Goal: Task Accomplishment & Management: Complete application form

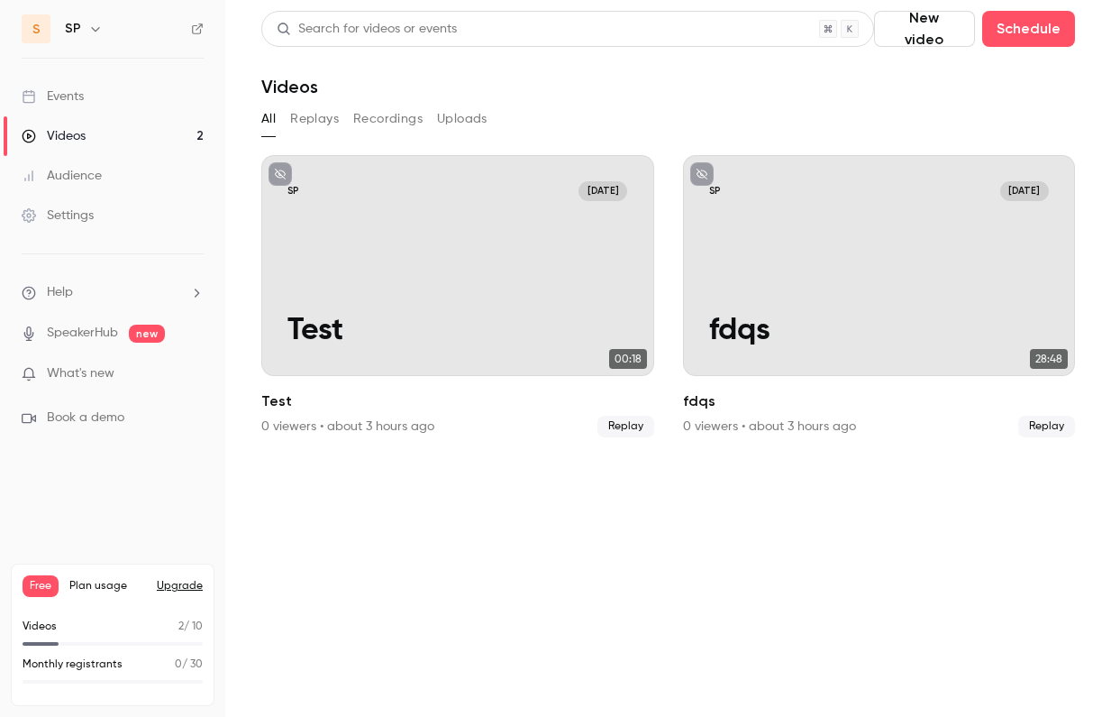
click at [82, 96] on div "Events" at bounding box center [53, 96] width 62 height 18
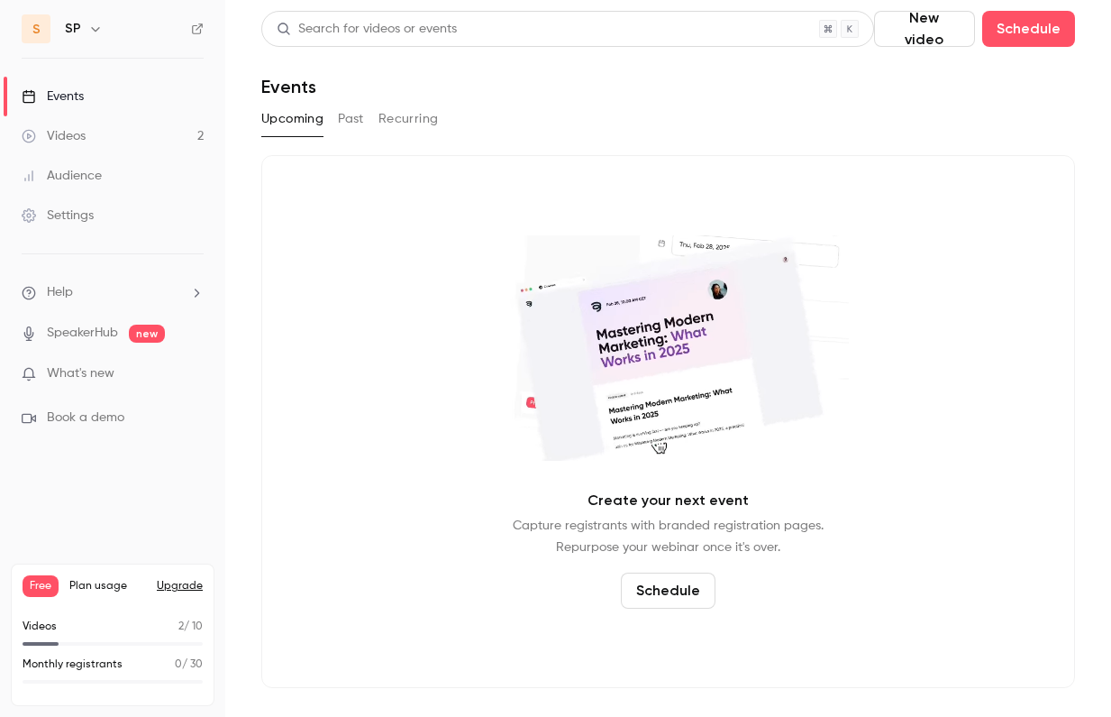
click at [354, 125] on button "Past" at bounding box center [351, 119] width 26 height 29
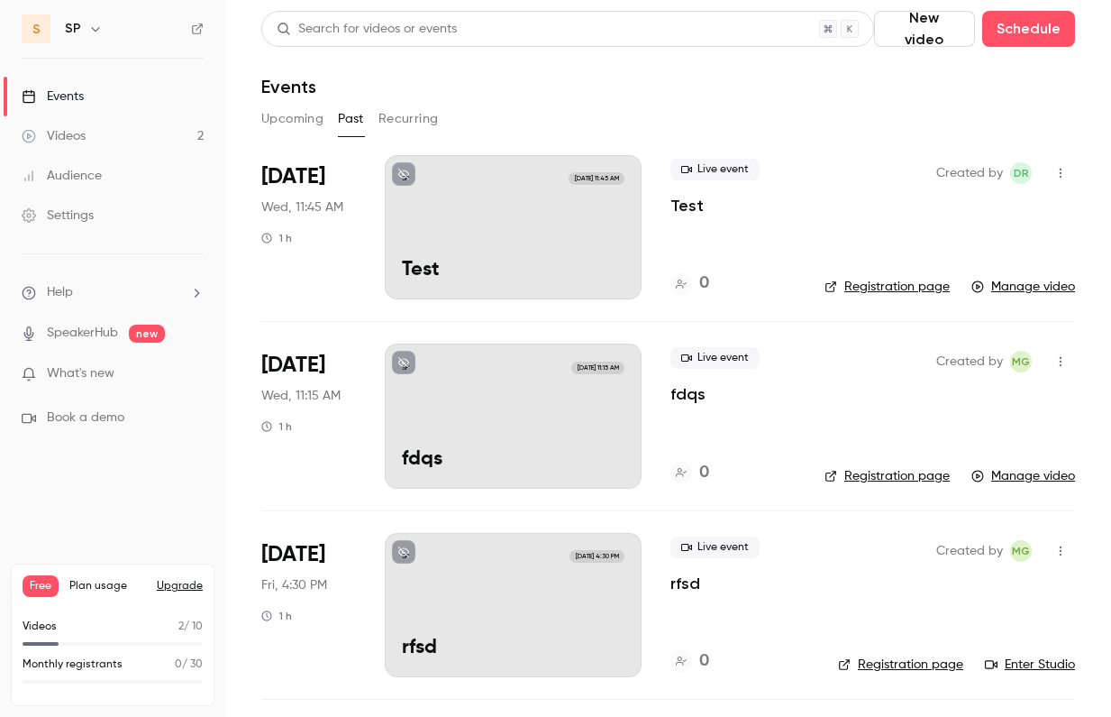
click at [544, 251] on div "SP Oct 8, 11:45 AM Test" at bounding box center [513, 227] width 257 height 144
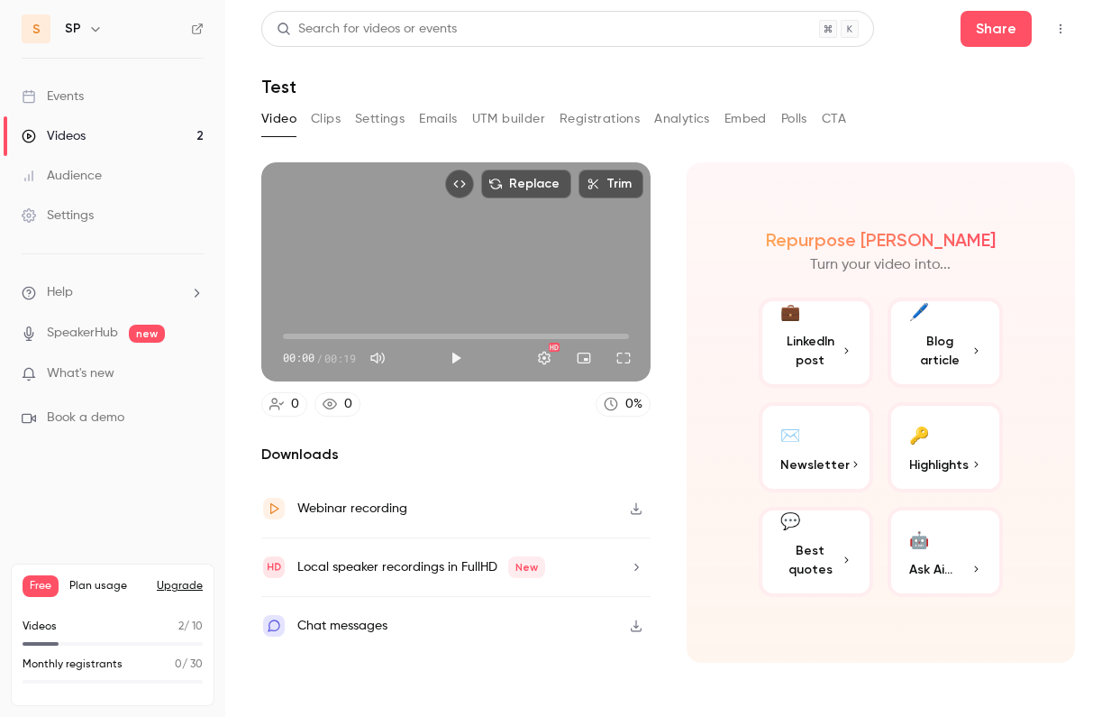
click at [69, 90] on div "Events" at bounding box center [53, 96] width 62 height 18
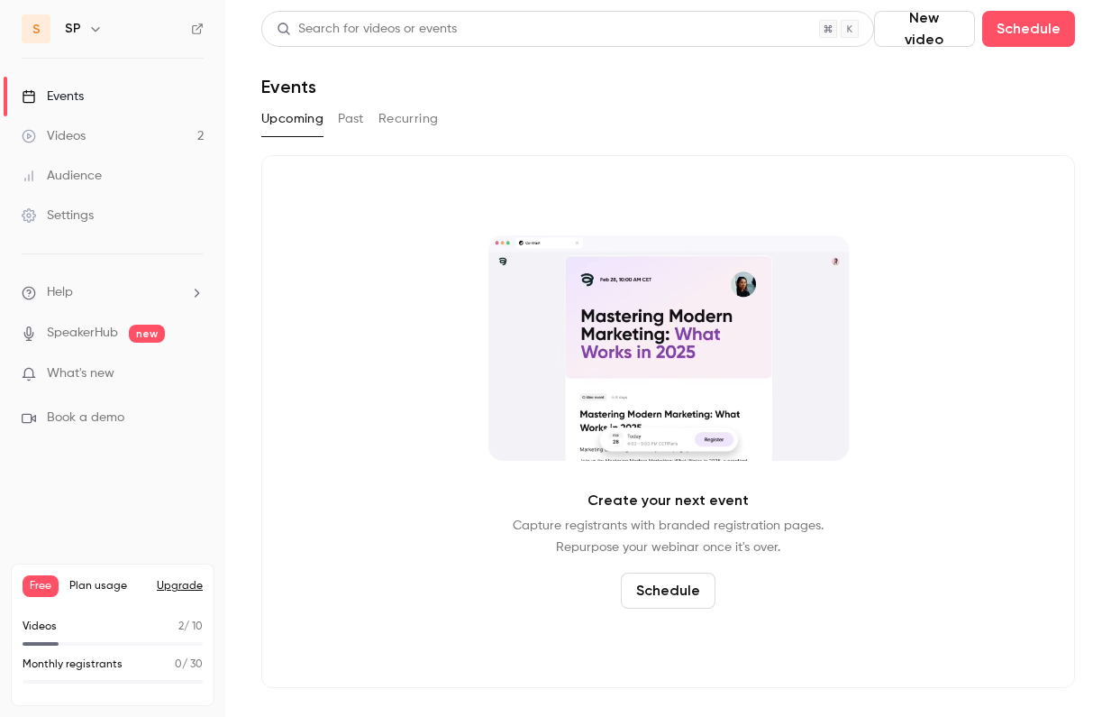
click at [416, 127] on button "Recurring" at bounding box center [409, 119] width 60 height 29
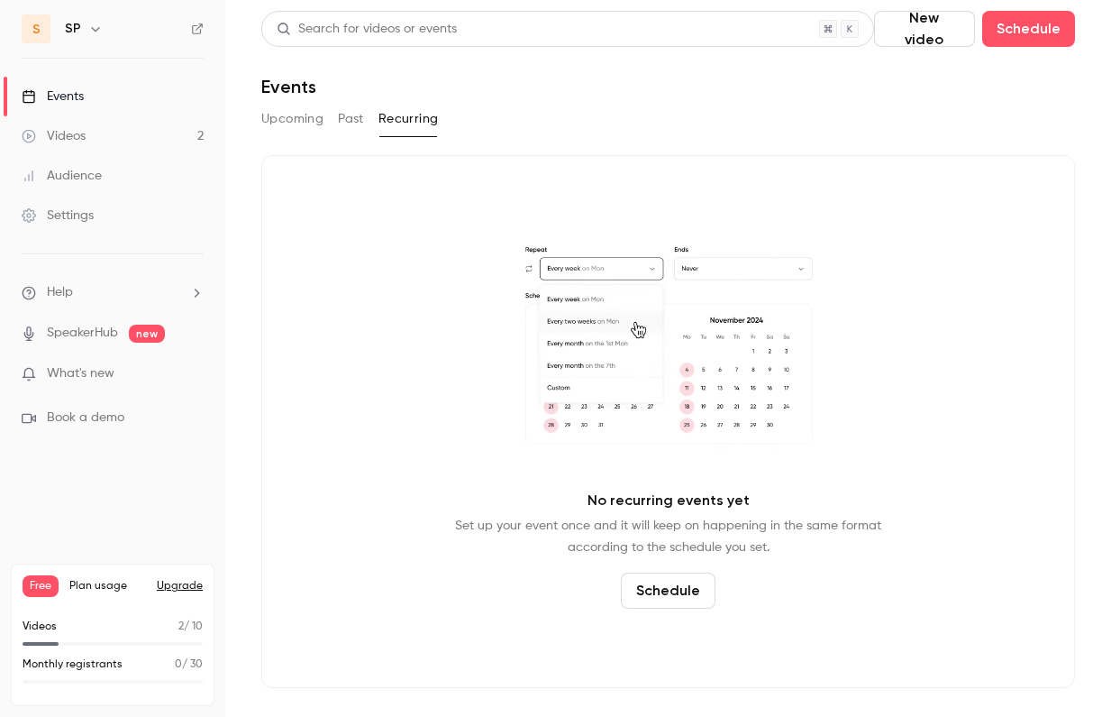
click at [348, 125] on button "Past" at bounding box center [351, 119] width 26 height 29
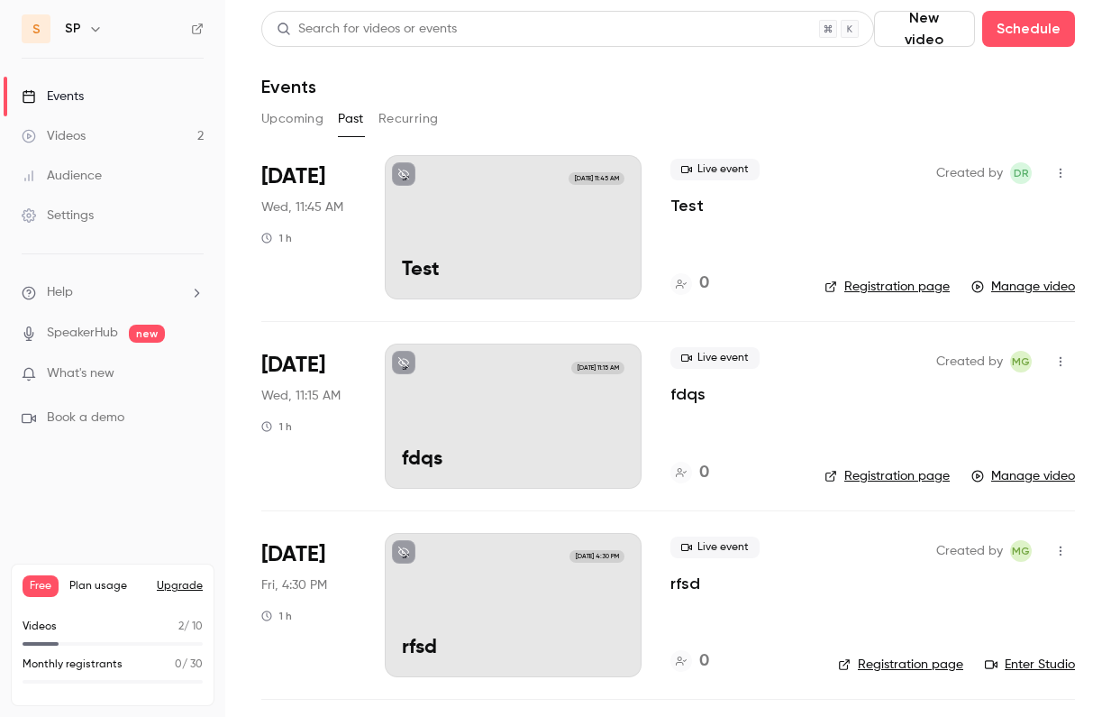
click at [290, 121] on button "Upcoming" at bounding box center [292, 119] width 62 height 29
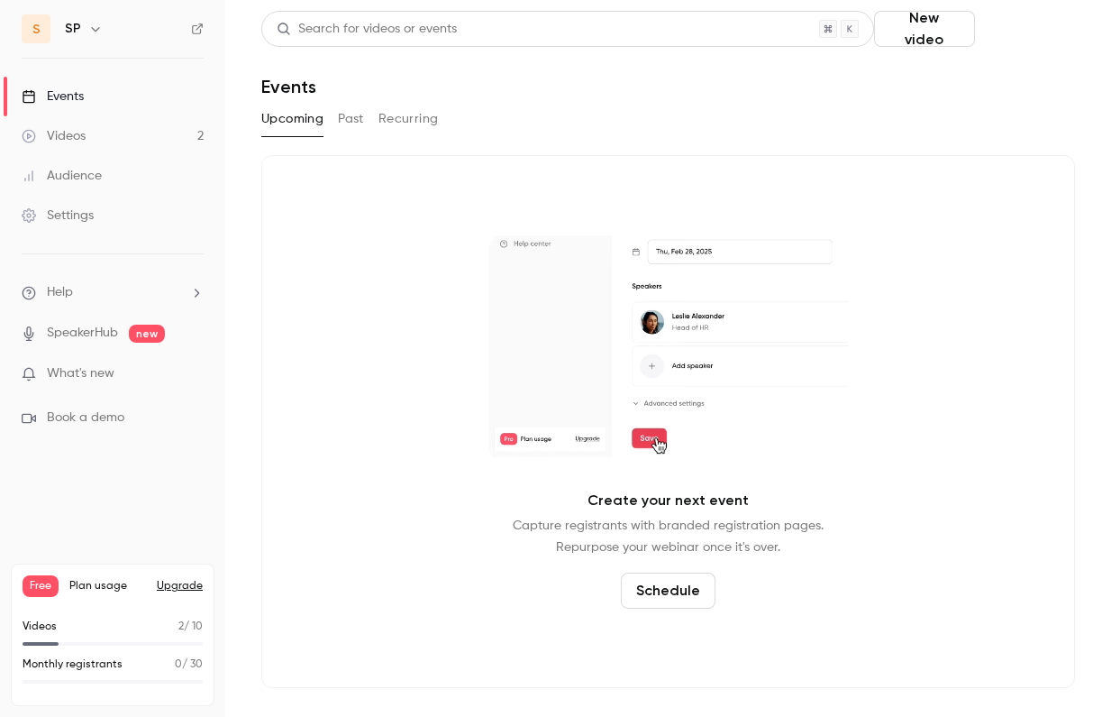
click at [1028, 32] on button "Schedule" at bounding box center [1029, 29] width 93 height 36
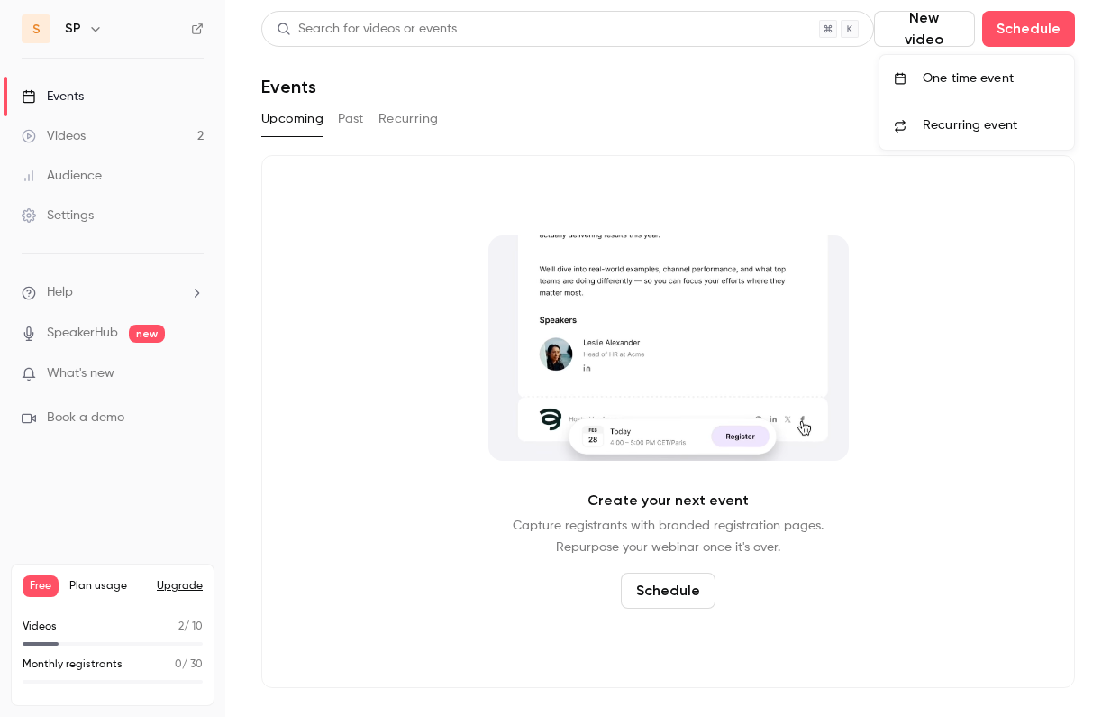
click at [1001, 82] on div "One time event" at bounding box center [991, 78] width 137 height 18
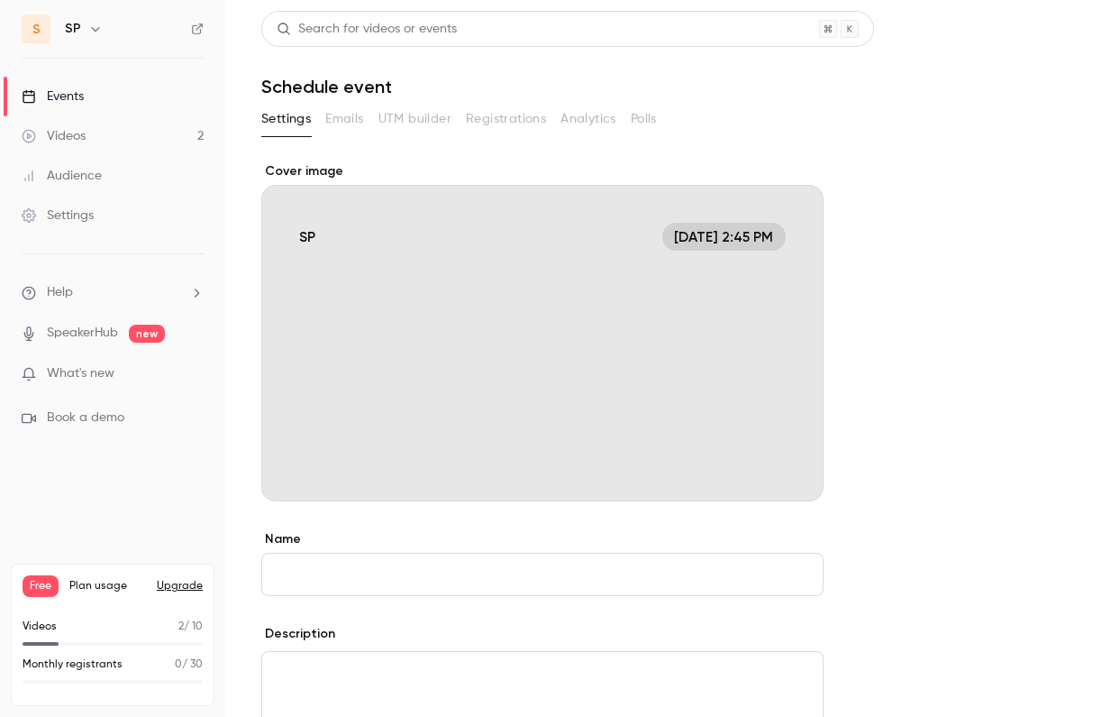
click at [295, 574] on input "Name" at bounding box center [542, 574] width 562 height 43
type input "********"
click at [301, 677] on button "Save" at bounding box center [293, 684] width 65 height 36
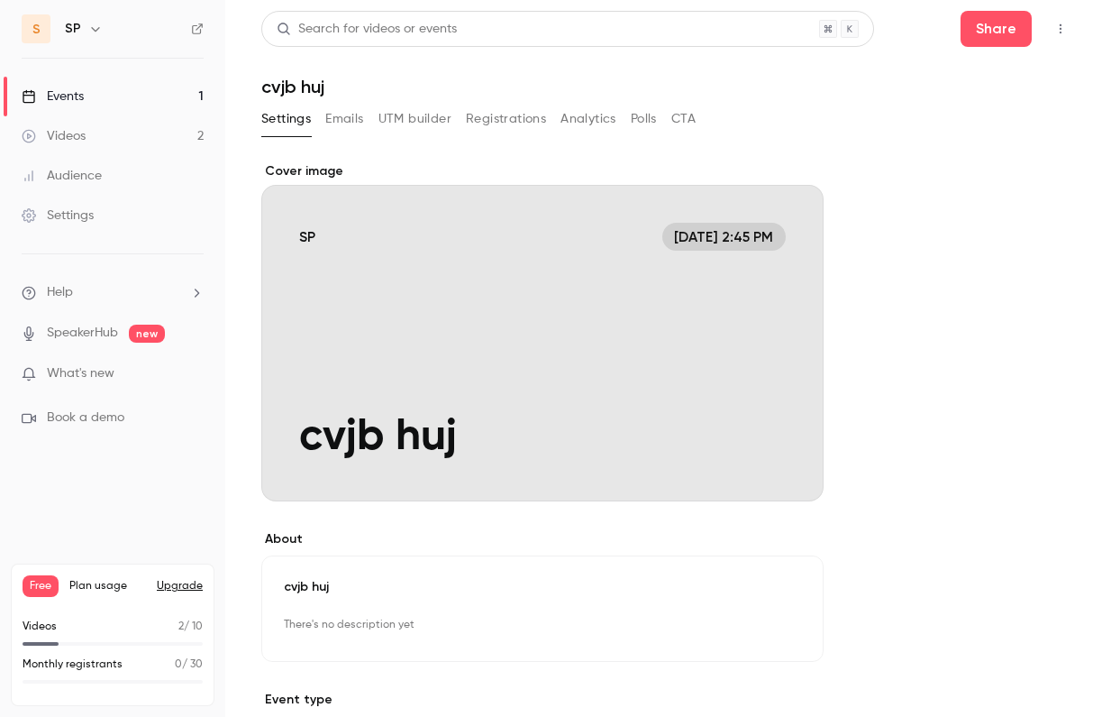
click at [1064, 28] on icon "button" at bounding box center [1061, 29] width 14 height 13
click at [937, 122] on div "Enter Studio" at bounding box center [991, 122] width 137 height 18
